Goal: Transaction & Acquisition: Obtain resource

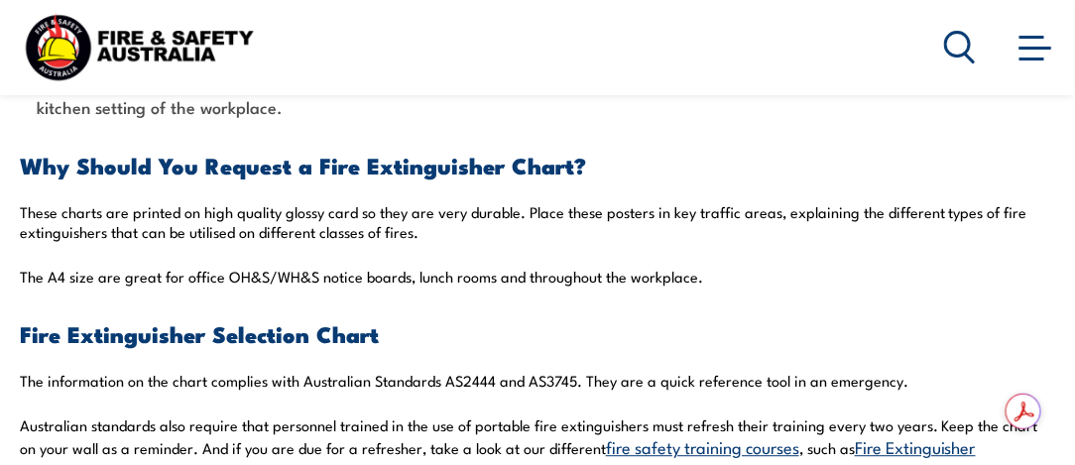
scroll to position [1283, 0]
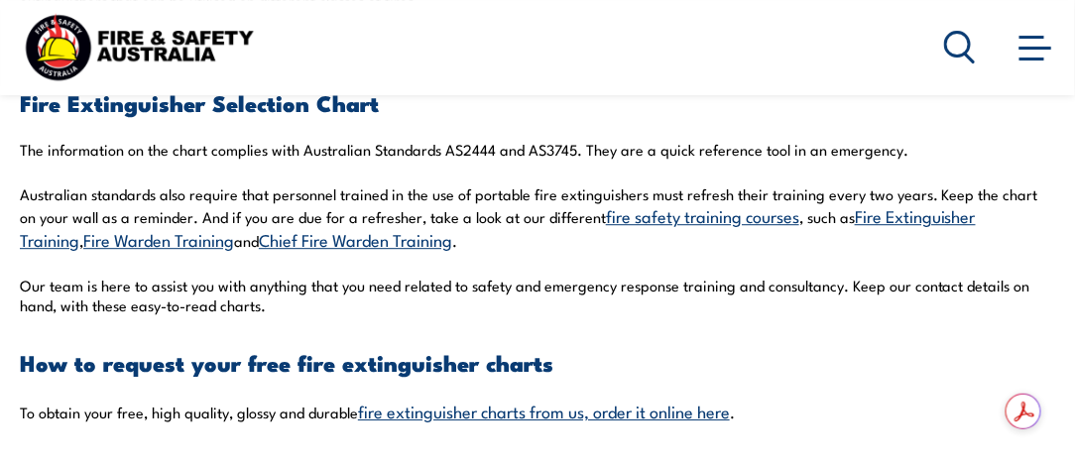
click at [533, 398] on link "fire extinguisher charts from us, order it online here" at bounding box center [544, 410] width 372 height 24
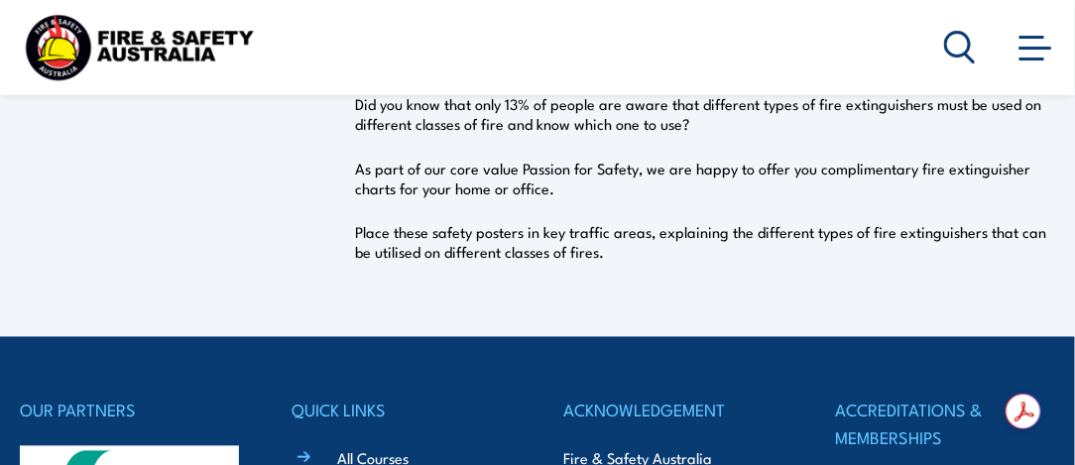
scroll to position [311, 0]
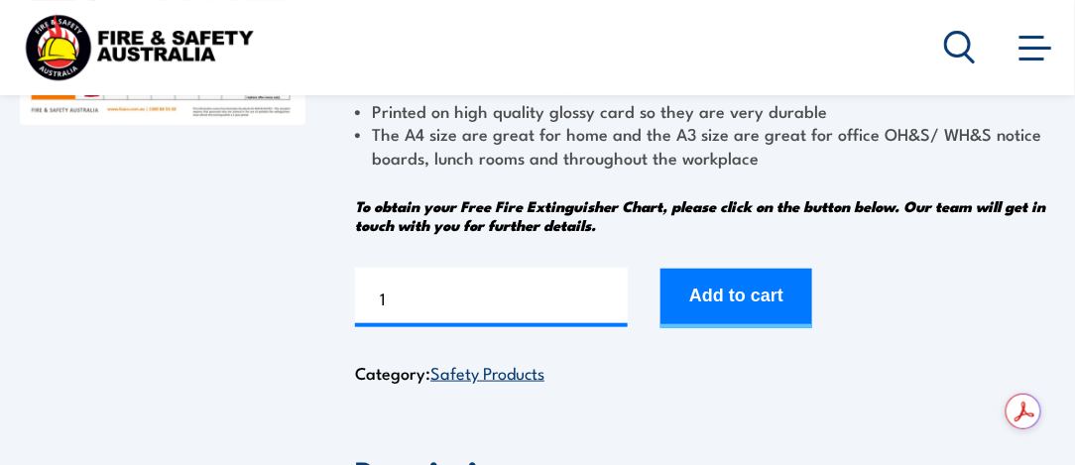
click at [734, 297] on button "Add to cart" at bounding box center [736, 298] width 152 height 59
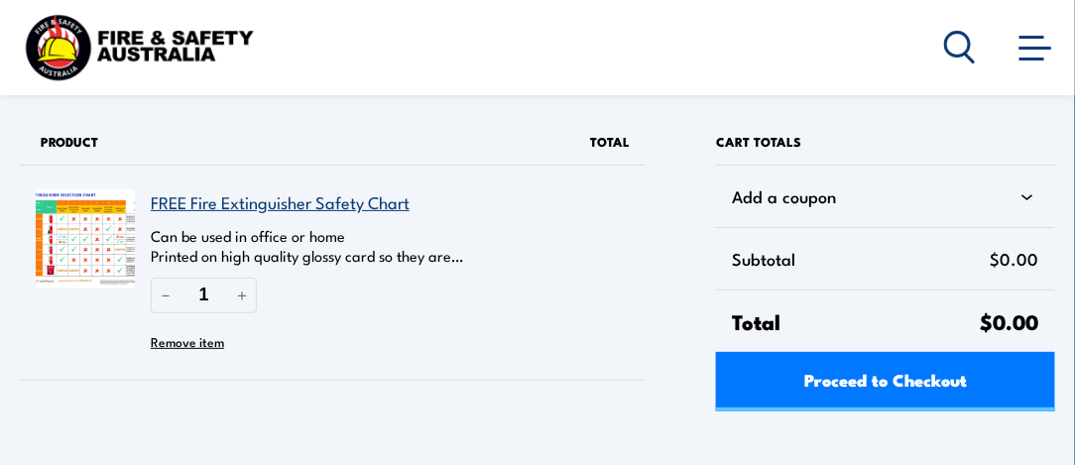
click at [80, 242] on img at bounding box center [85, 238] width 99 height 99
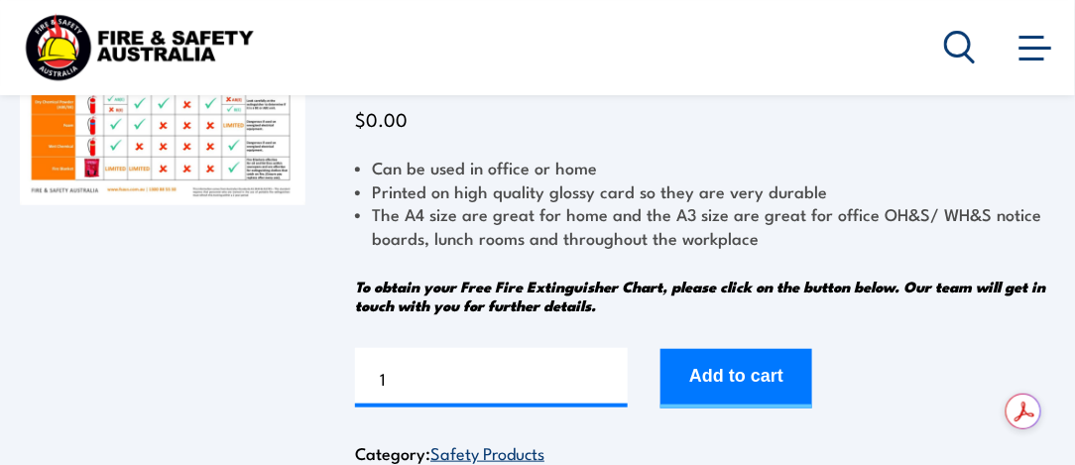
scroll to position [462, 0]
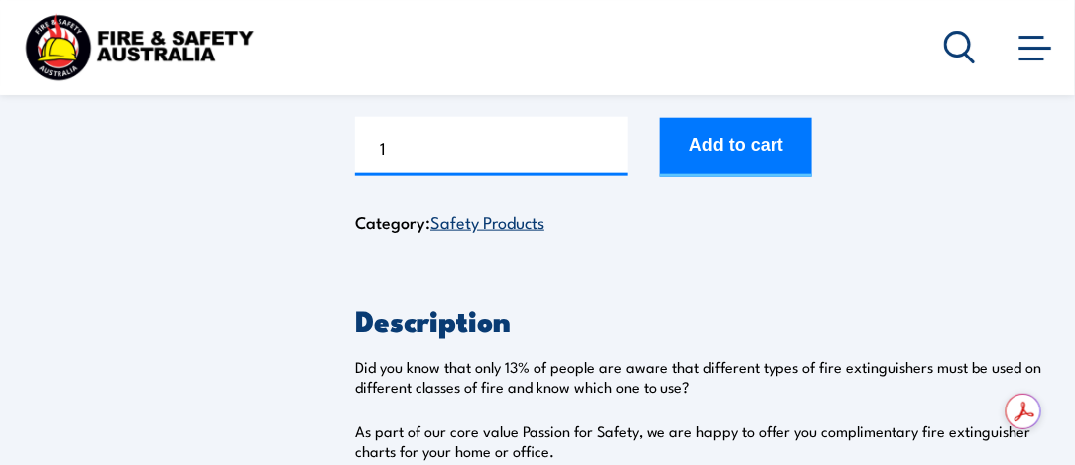
click at [494, 223] on link "Safety Products" at bounding box center [487, 221] width 114 height 24
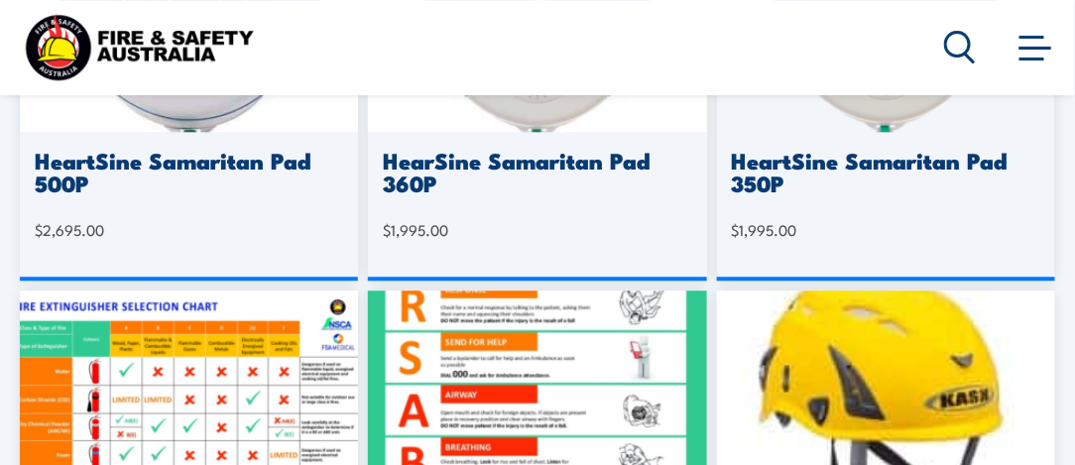
scroll to position [1388, 0]
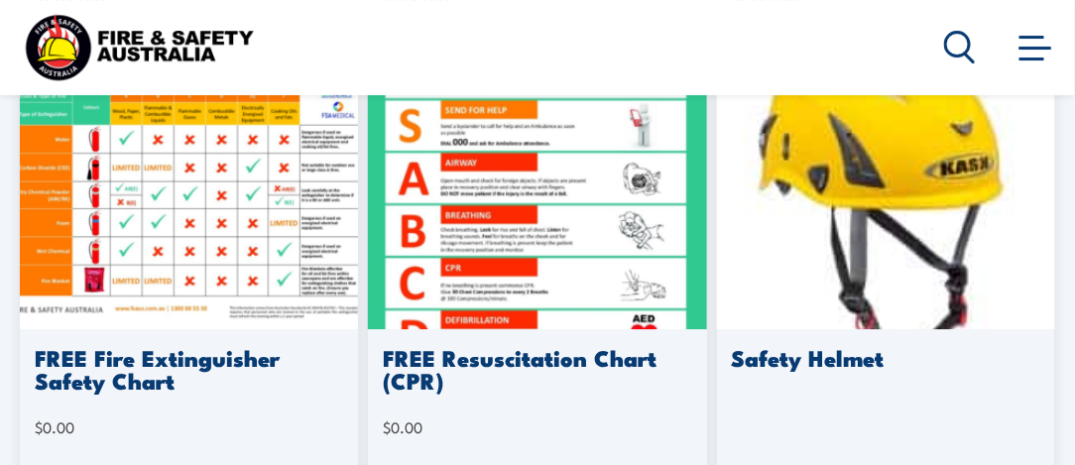
click at [954, 49] on icon at bounding box center [960, 47] width 32 height 33
click at [954, 48] on icon at bounding box center [960, 47] width 32 height 33
click at [954, 47] on icon at bounding box center [960, 47] width 32 height 33
drag, startPoint x: 954, startPoint y: 47, endPoint x: 825, endPoint y: 76, distance: 132.3
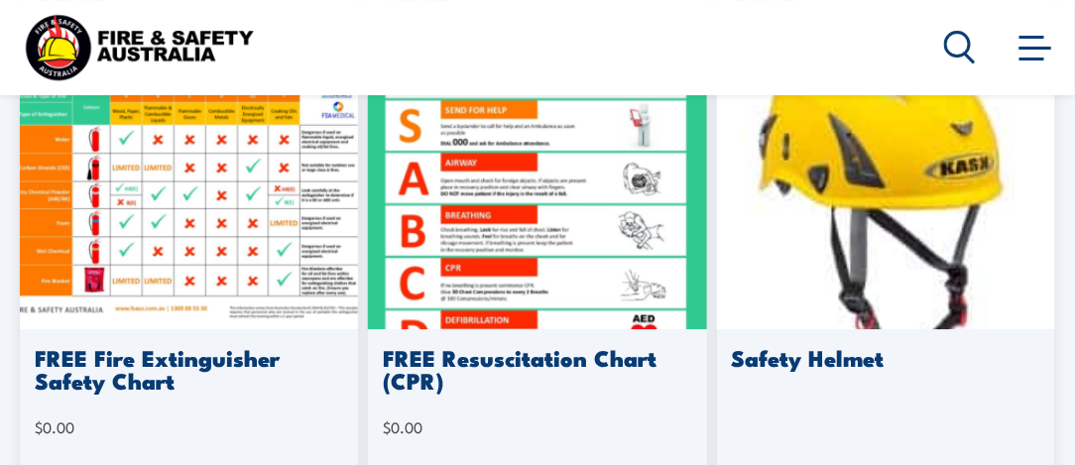
click at [853, 76] on div "Courses Course Calendar Emergency Response Services Services Overview Emergency…" at bounding box center [537, 47] width 1035 height 78
click at [214, 214] on img at bounding box center [189, 193] width 338 height 271
click at [215, 213] on img at bounding box center [189, 193] width 338 height 271
click at [61, 199] on img at bounding box center [189, 193] width 338 height 271
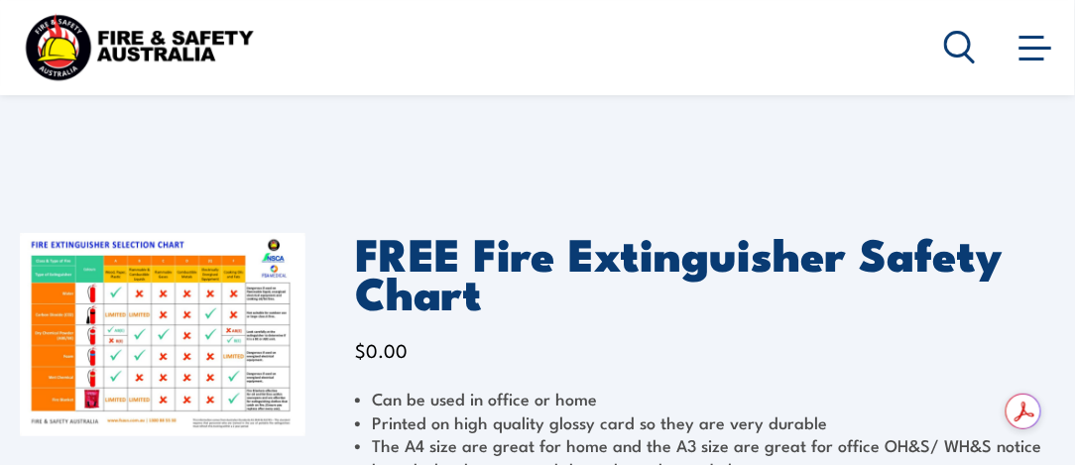
scroll to position [231, 0]
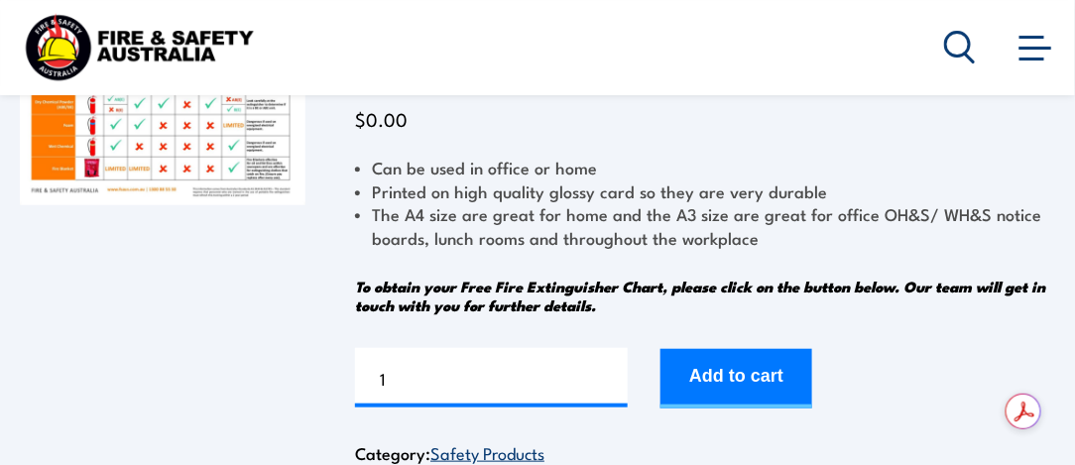
click at [80, 190] on img at bounding box center [162, 103] width 285 height 203
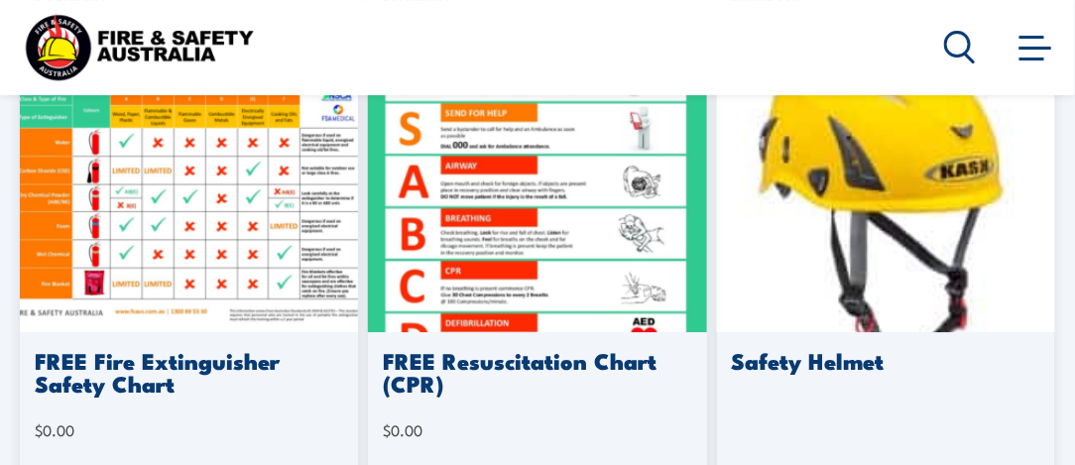
scroll to position [1388, 0]
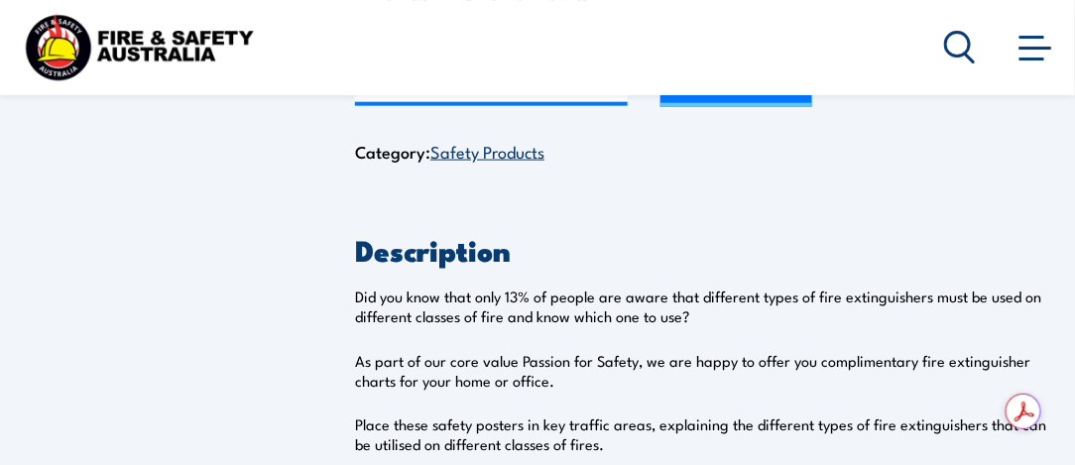
scroll to position [543, 0]
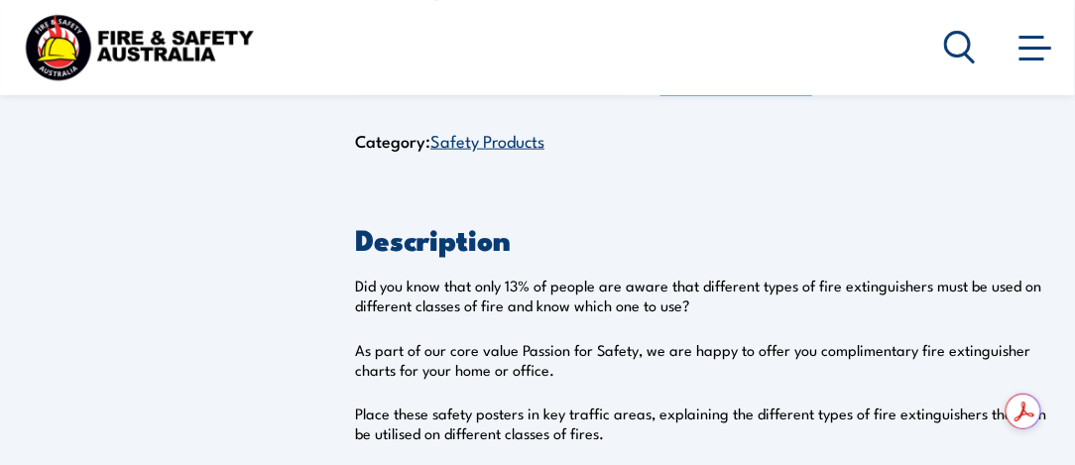
click at [501, 138] on link "Safety Products" at bounding box center [487, 140] width 114 height 24
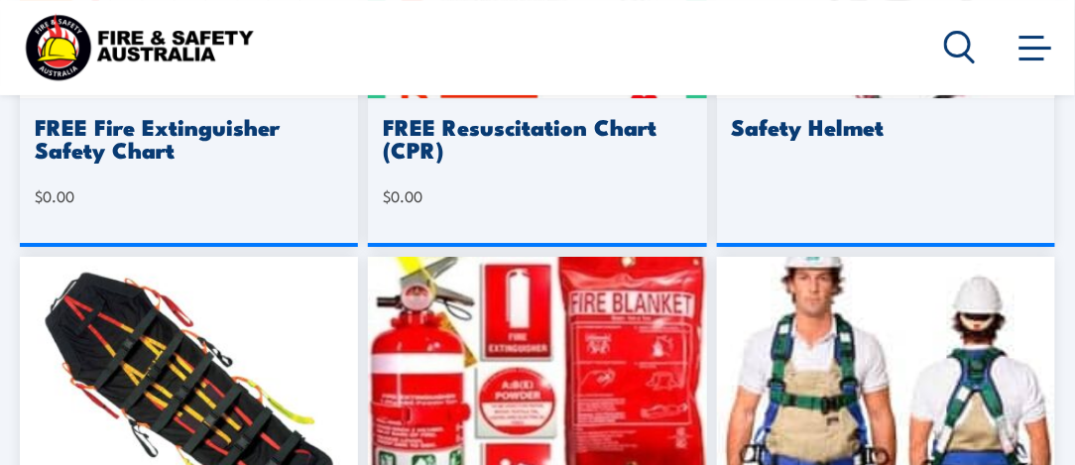
scroll to position [1850, 0]
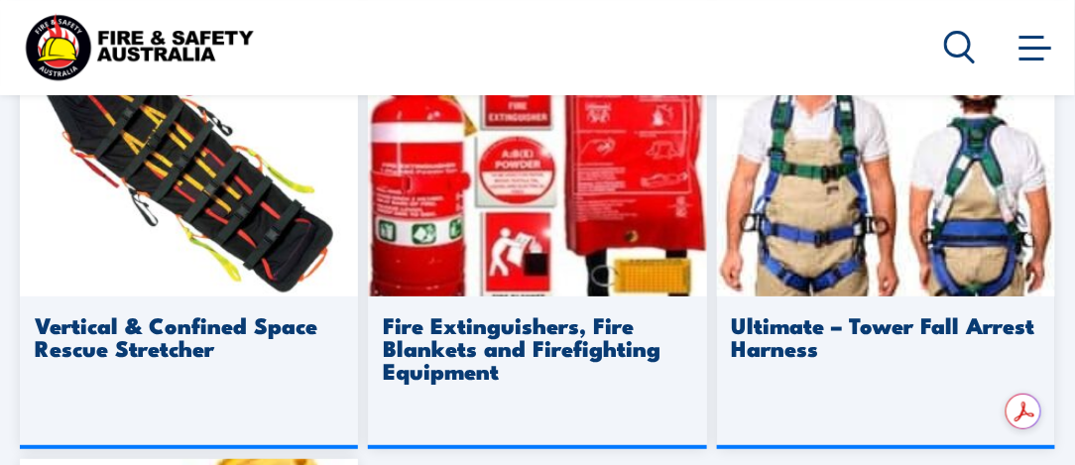
click at [560, 396] on div "Fire Extinguishers, Fire Blankets and Firefighting Equipment" at bounding box center [537, 372] width 338 height 153
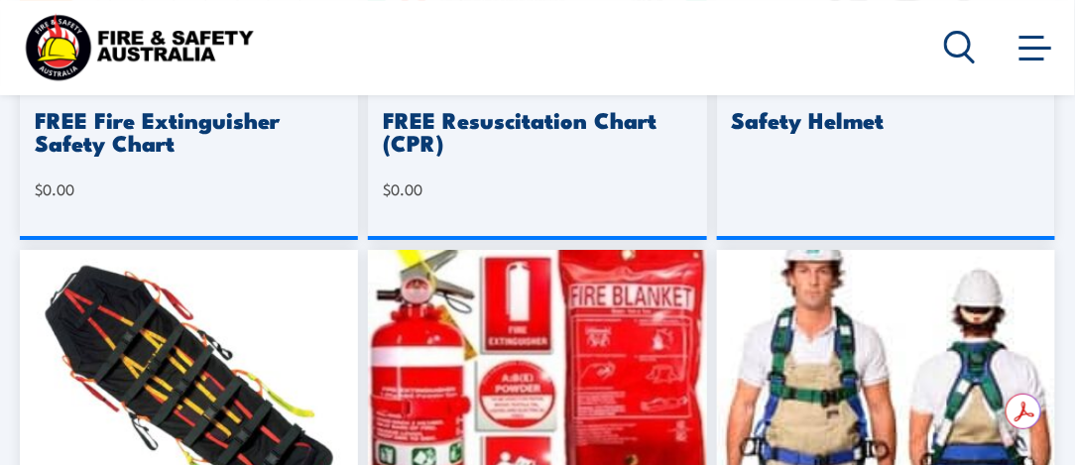
scroll to position [1619, 0]
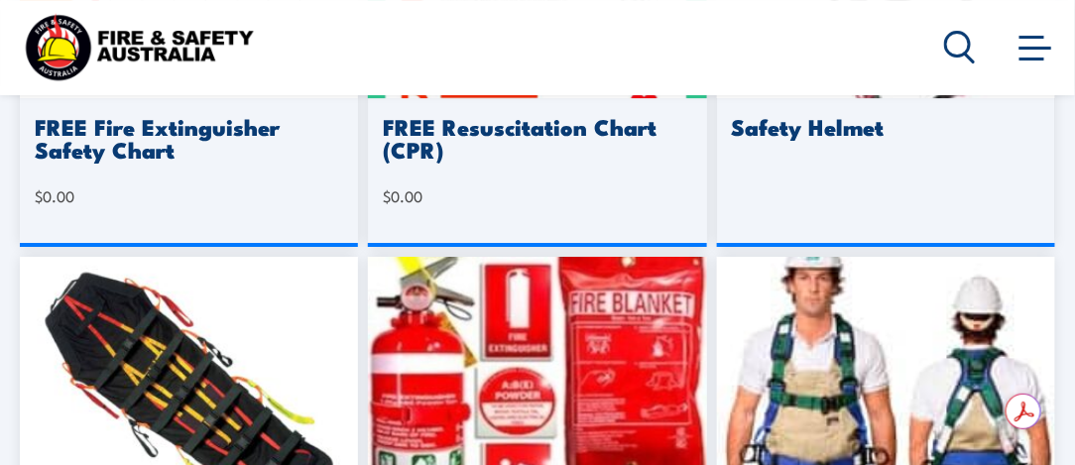
click at [464, 274] on img at bounding box center [537, 392] width 338 height 271
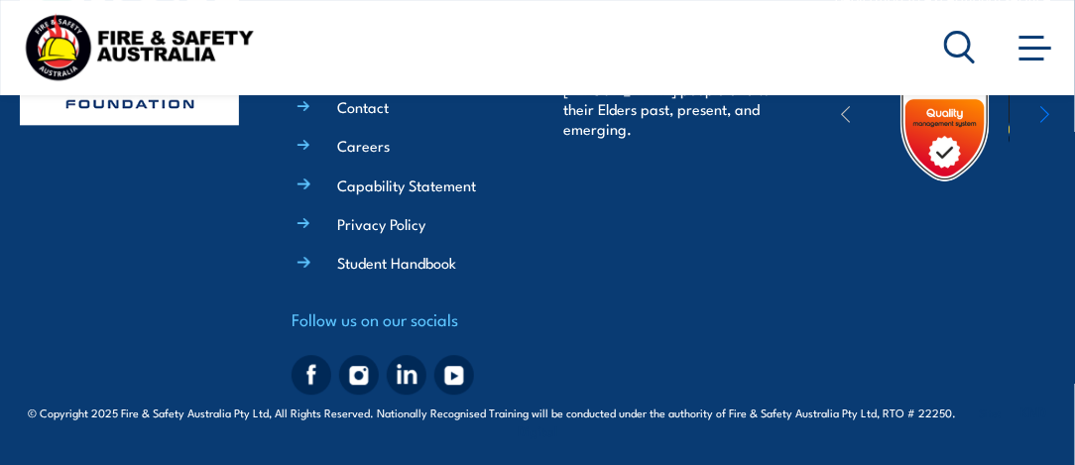
scroll to position [898, 0]
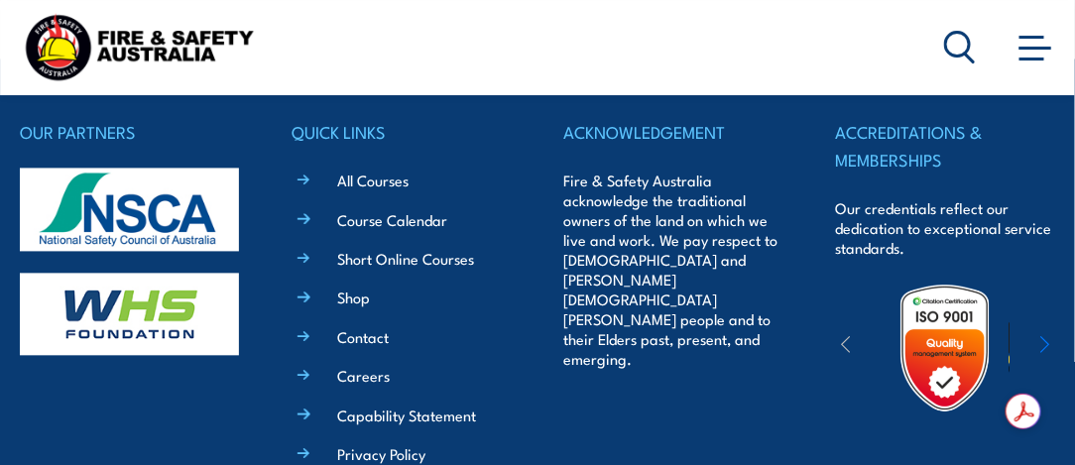
click at [358, 294] on link "Shop" at bounding box center [353, 297] width 33 height 21
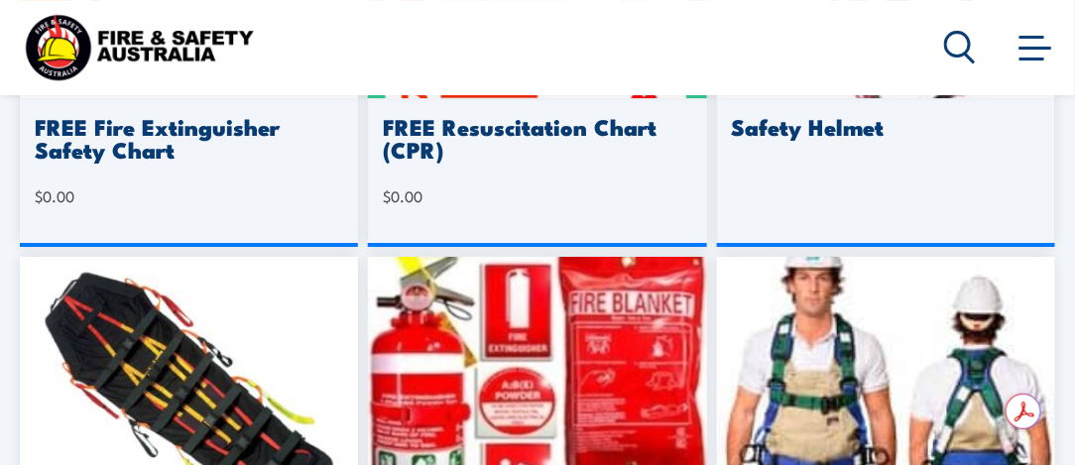
scroll to position [1850, 0]
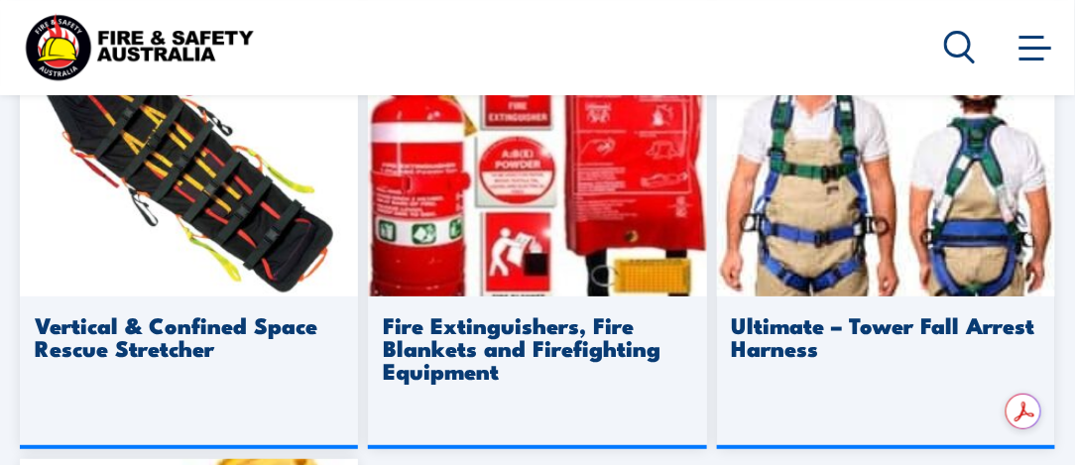
click at [437, 271] on img at bounding box center [537, 161] width 338 height 271
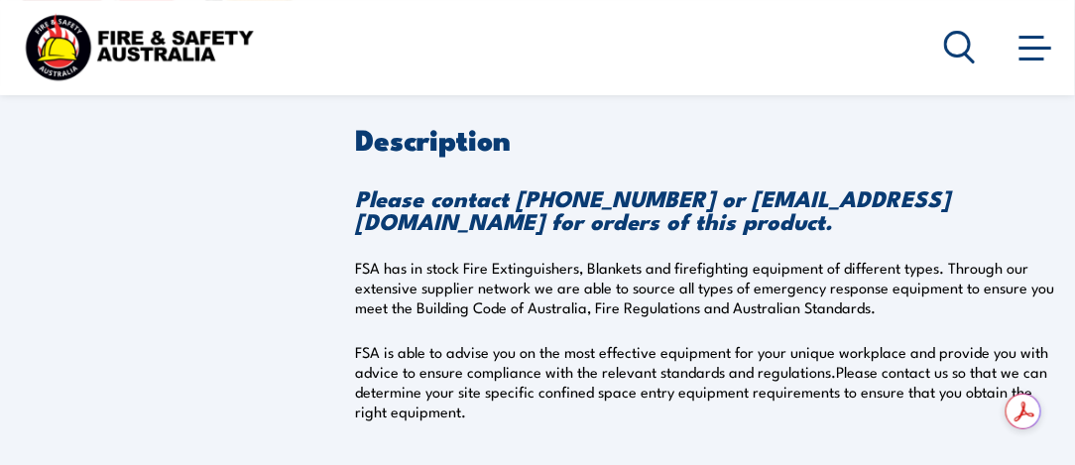
scroll to position [694, 0]
